Goal: Use online tool/utility: Utilize a website feature to perform a specific function

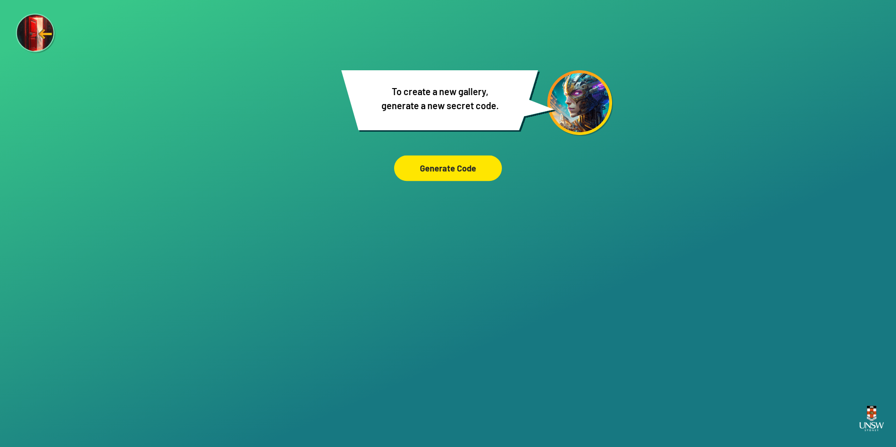
click at [449, 171] on div "Generate Code" at bounding box center [448, 169] width 108 height 26
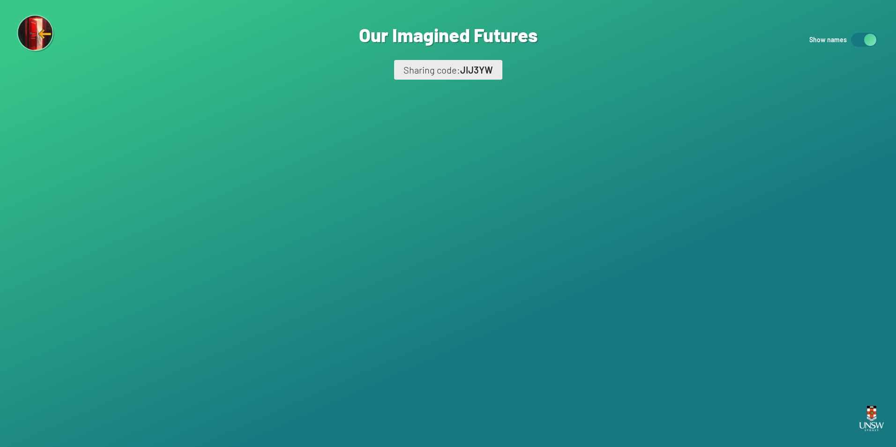
click at [36, 38] on img at bounding box center [36, 34] width 38 height 38
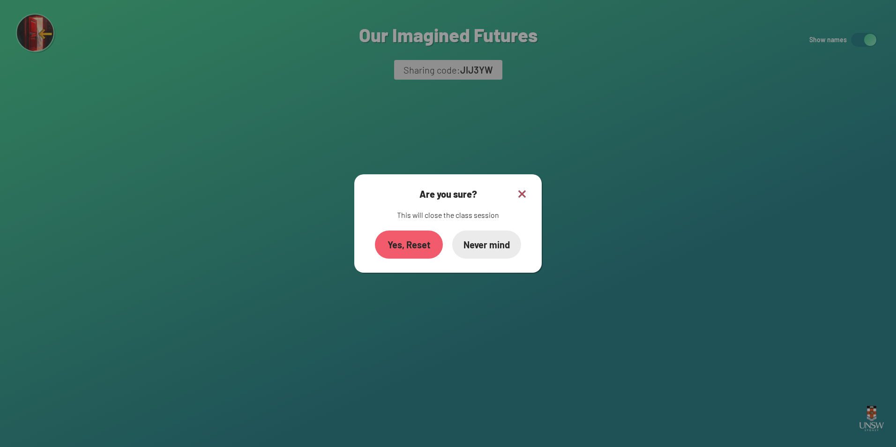
click at [409, 250] on div "Yes, Reset" at bounding box center [409, 245] width 68 height 28
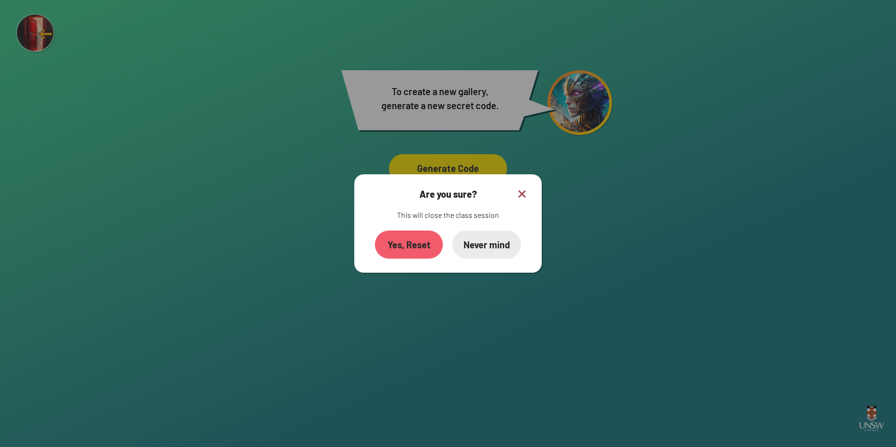
click at [500, 248] on div "Never mind" at bounding box center [486, 245] width 69 height 28
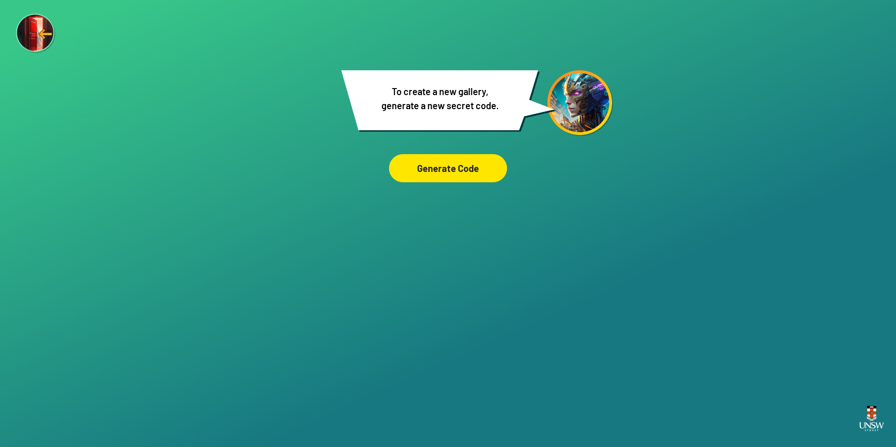
click at [49, 34] on img at bounding box center [36, 34] width 40 height 40
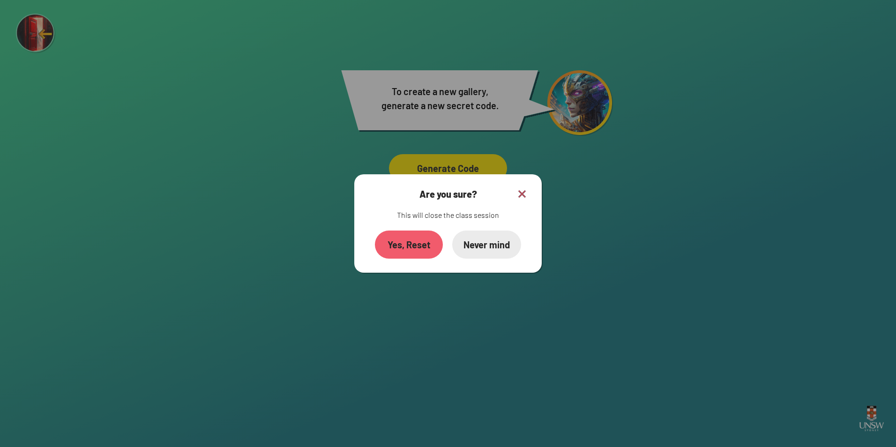
click at [412, 254] on div "Yes, Reset" at bounding box center [409, 245] width 68 height 28
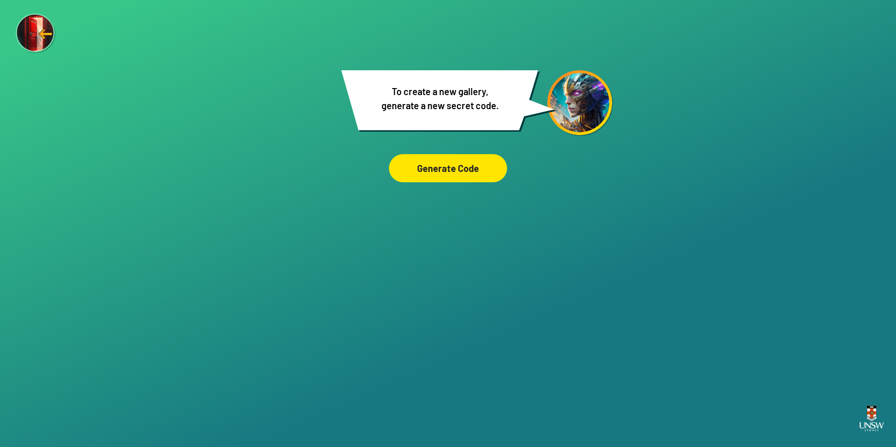
click at [28, 37] on img at bounding box center [36, 34] width 40 height 40
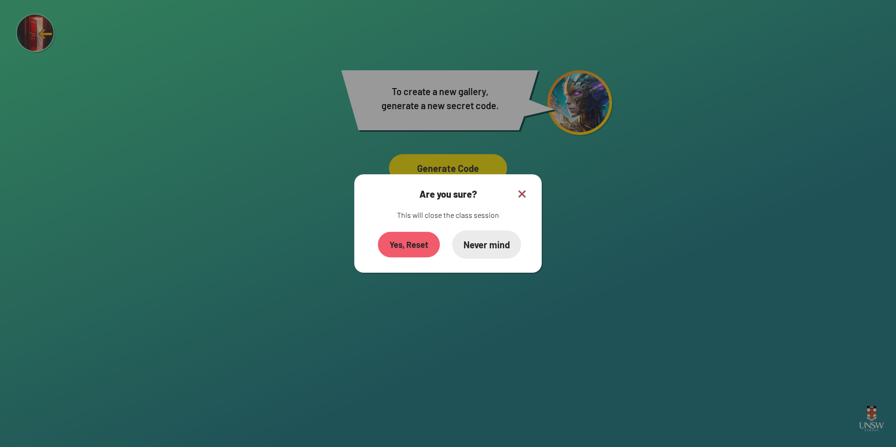
click at [413, 255] on div "Yes, Reset" at bounding box center [409, 245] width 62 height 26
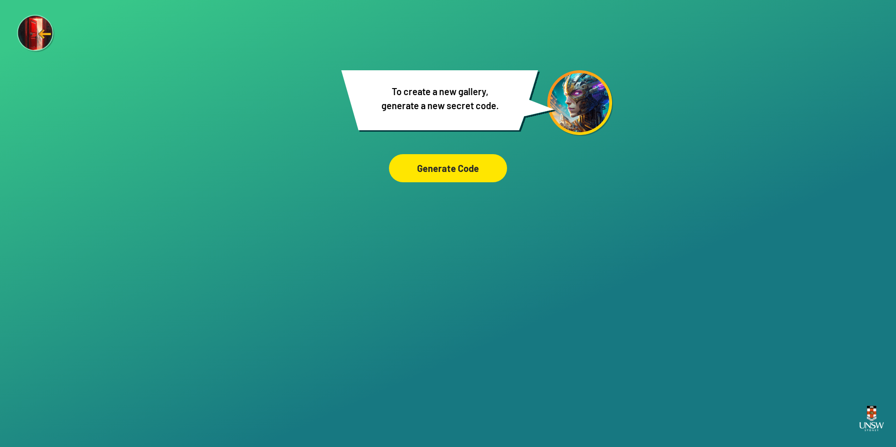
click at [32, 38] on img at bounding box center [36, 34] width 38 height 38
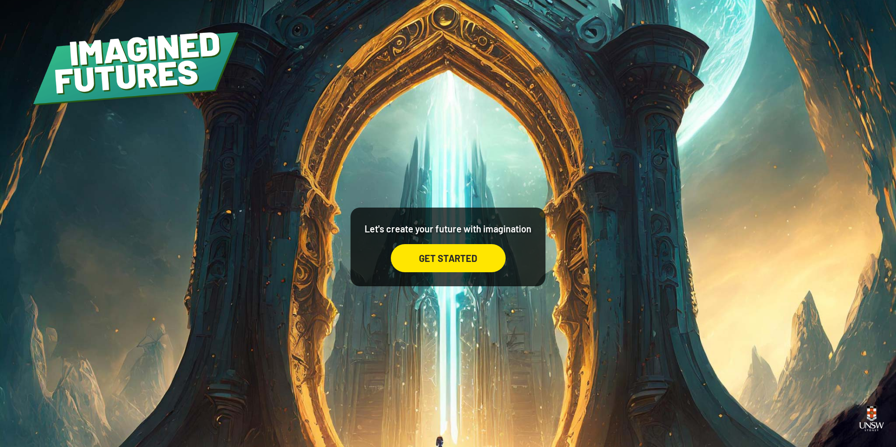
click at [474, 263] on div "GET STARTED" at bounding box center [448, 258] width 115 height 28
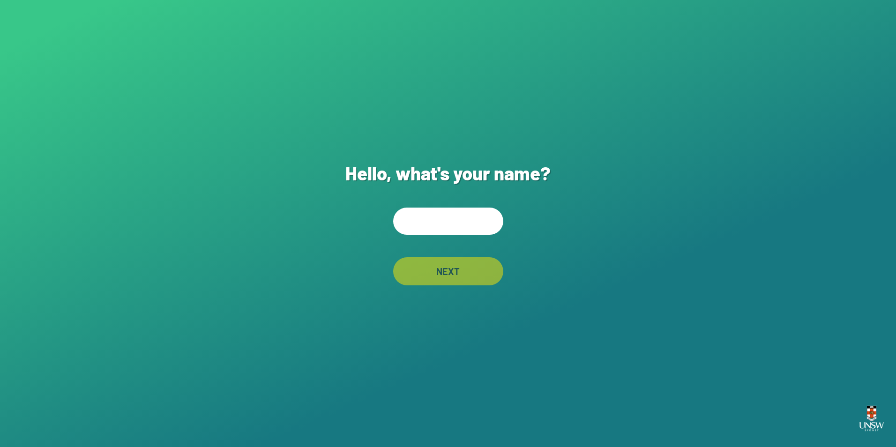
click at [433, 225] on input "text" at bounding box center [448, 221] width 110 height 27
type input "***"
click at [425, 278] on div "NEXT" at bounding box center [448, 271] width 110 height 28
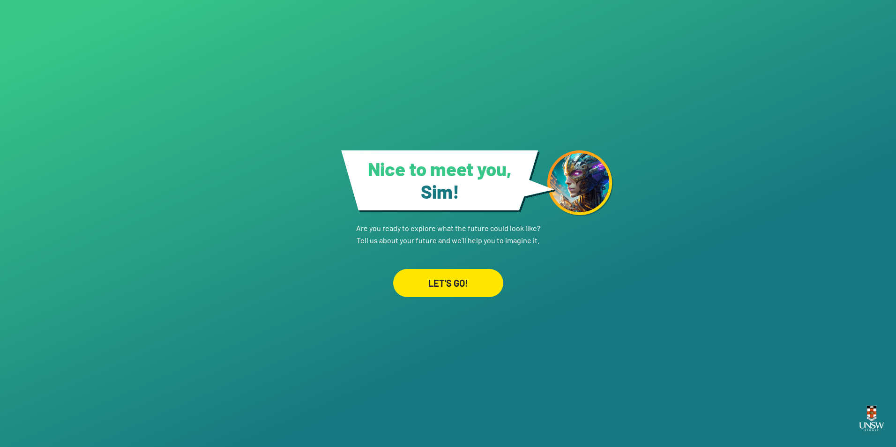
click at [421, 277] on div "LET'S GO!" at bounding box center [448, 283] width 110 height 28
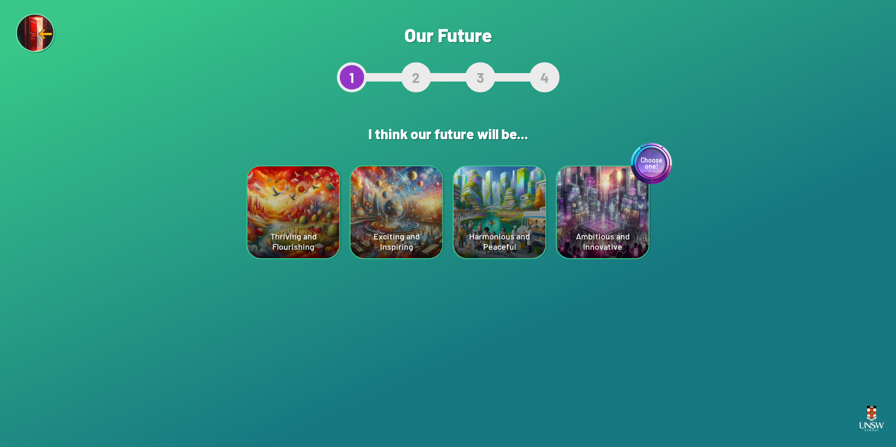
click at [575, 224] on div "Choose one! Ambitious and Innovative" at bounding box center [603, 212] width 92 height 92
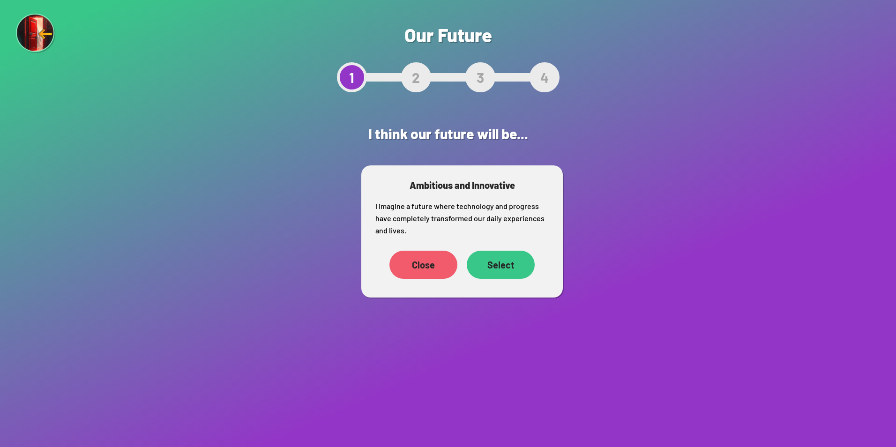
click at [501, 270] on div "Select" at bounding box center [501, 265] width 68 height 28
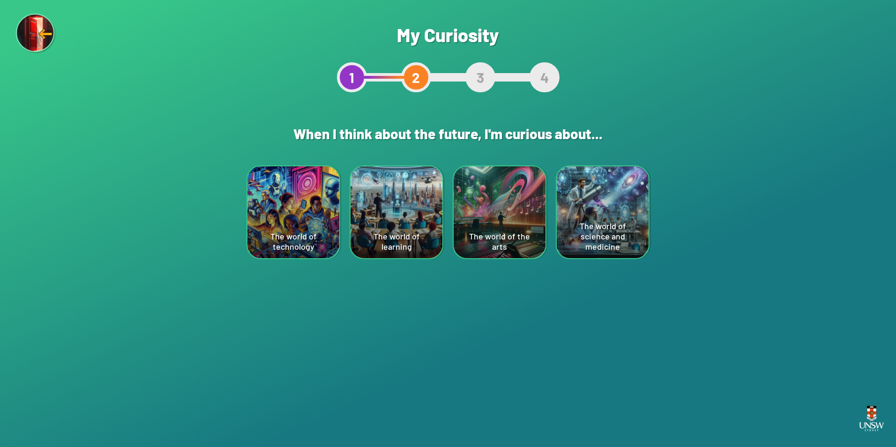
click at [575, 239] on div "The world of science and medicine" at bounding box center [603, 212] width 92 height 92
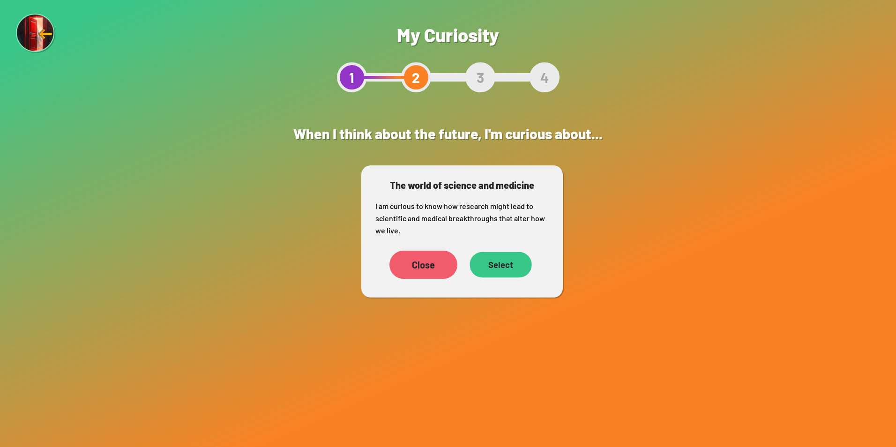
click at [521, 269] on div "Select" at bounding box center [501, 265] width 62 height 26
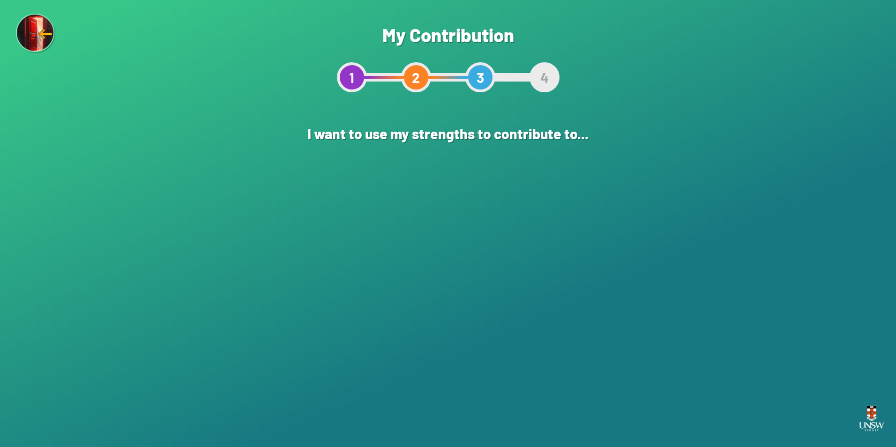
drag, startPoint x: 517, startPoint y: 269, endPoint x: 590, endPoint y: 243, distance: 78.0
click at [593, 241] on div "Making a difference through the arts" at bounding box center [603, 212] width 92 height 92
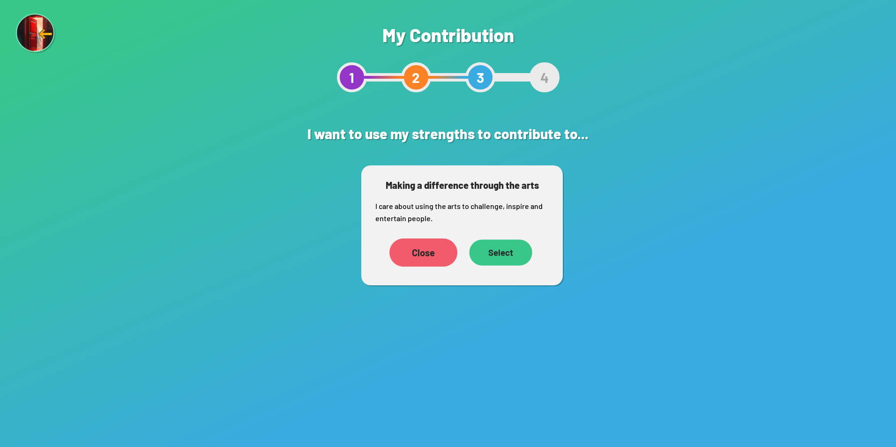
click at [510, 250] on div "Select" at bounding box center [500, 252] width 63 height 26
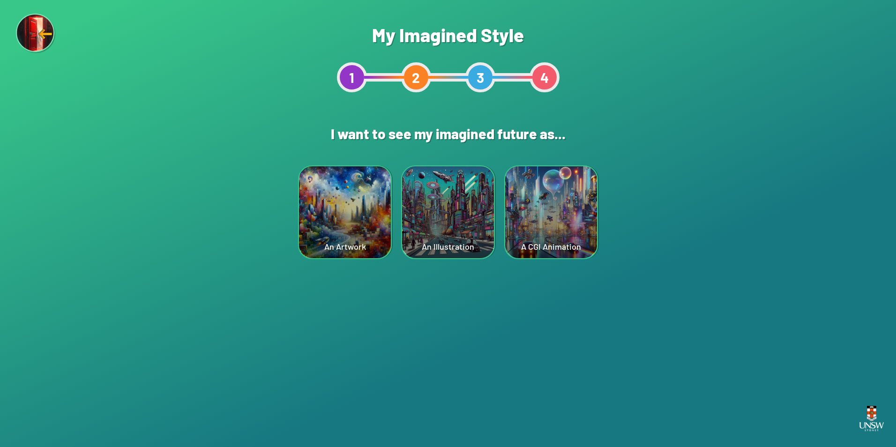
click at [553, 228] on div "A CGI Animation" at bounding box center [551, 212] width 92 height 92
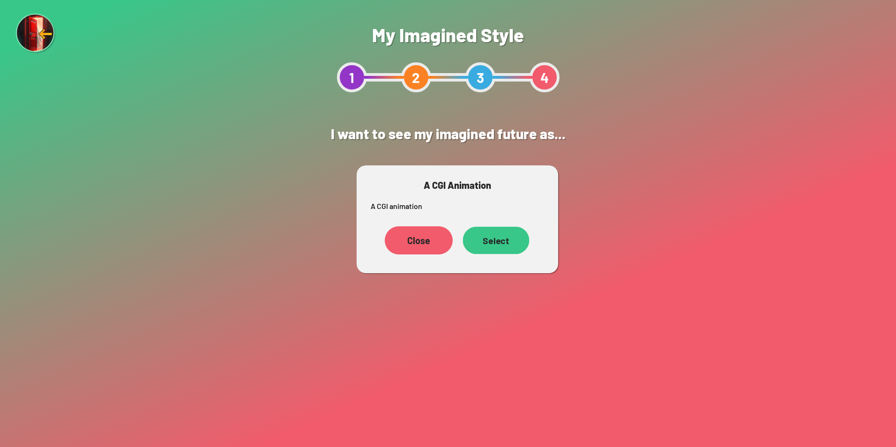
click at [510, 246] on div "Select" at bounding box center [496, 241] width 67 height 28
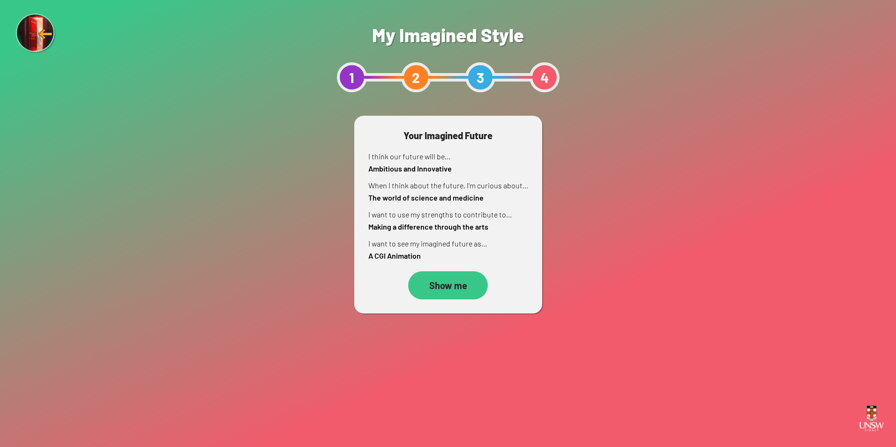
click at [463, 282] on div "Show me" at bounding box center [448, 285] width 80 height 28
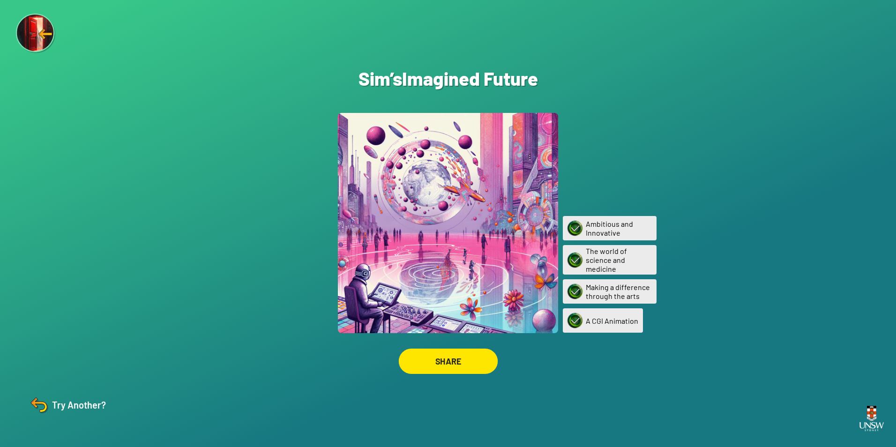
click at [485, 373] on div "SHARE" at bounding box center [447, 361] width 99 height 25
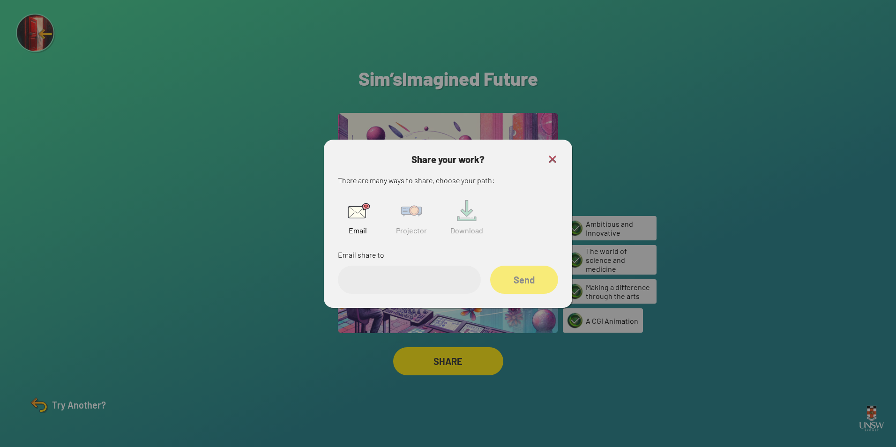
click at [419, 214] on img at bounding box center [411, 211] width 30 height 30
drag, startPoint x: 426, startPoint y: 274, endPoint x: 426, endPoint y: 278, distance: 4.8
click at [424, 280] on input "text" at bounding box center [409, 280] width 143 height 28
click at [556, 162] on img at bounding box center [552, 159] width 11 height 11
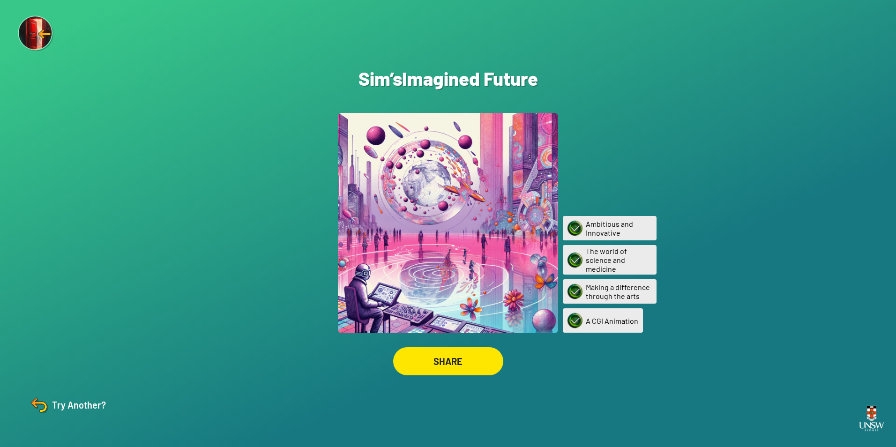
click at [29, 30] on img at bounding box center [36, 33] width 36 height 36
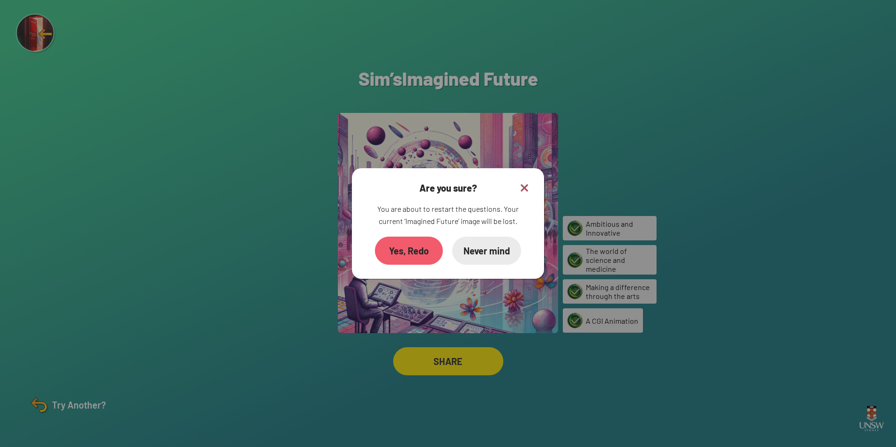
click at [428, 251] on div "Yes, Redo" at bounding box center [409, 251] width 68 height 28
